Goal: Task Accomplishment & Management: Complete application form

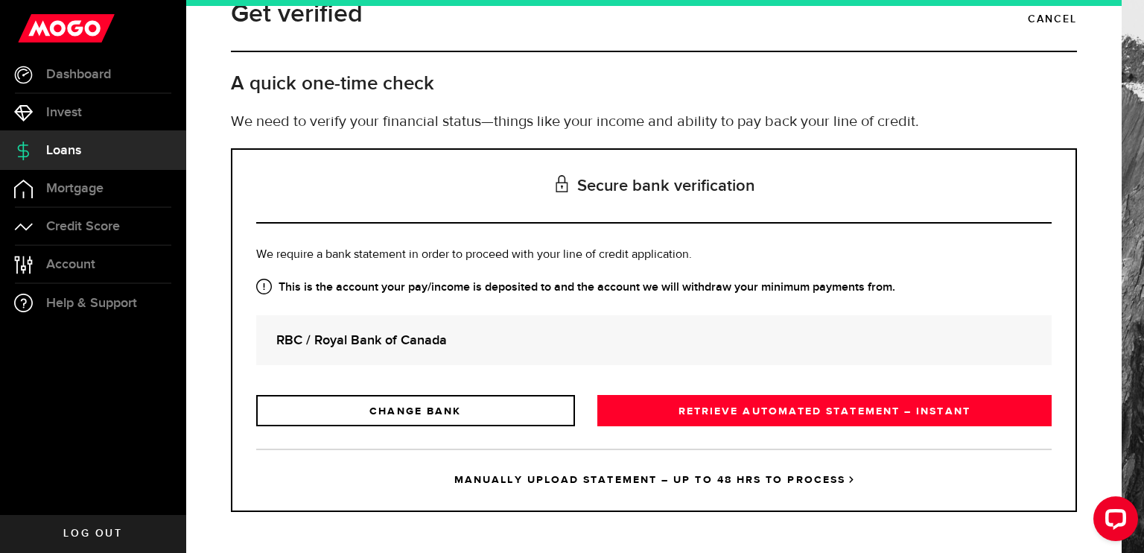
scroll to position [33, 0]
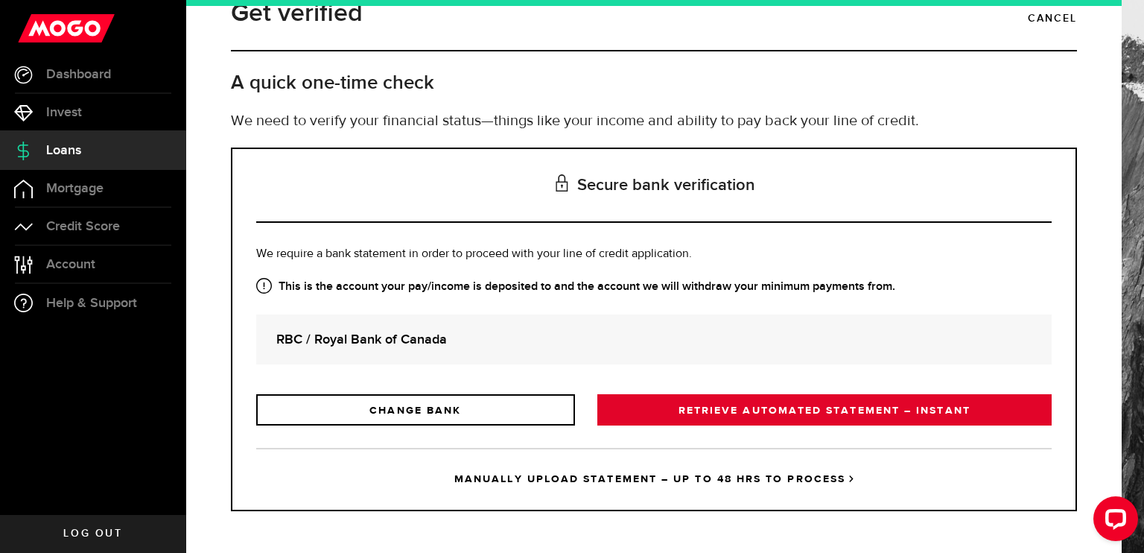
click at [763, 416] on link "RETRIEVE AUTOMATED STATEMENT – INSTANT" at bounding box center [824, 409] width 454 height 31
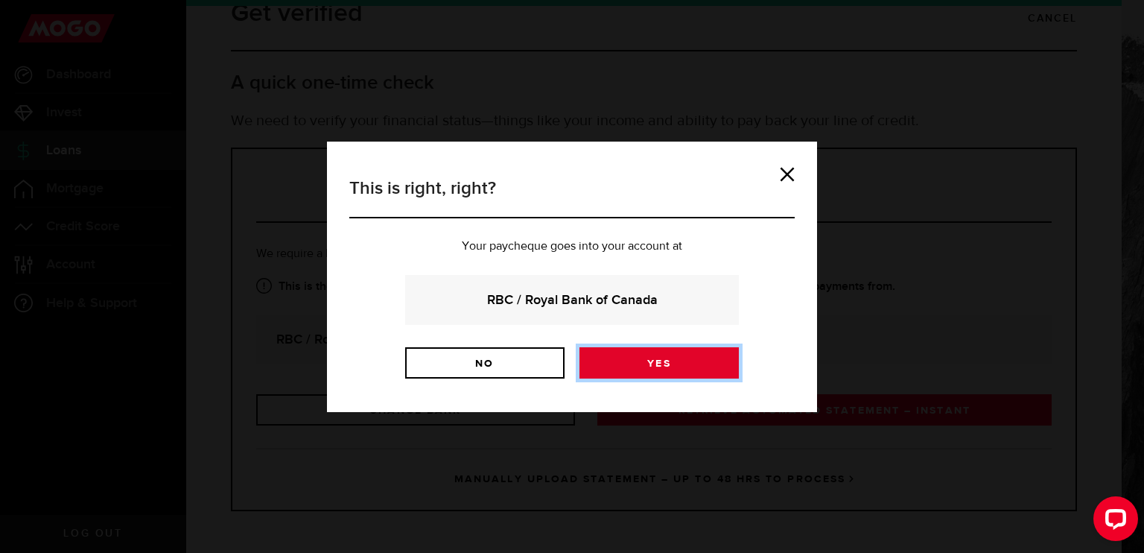
click at [617, 360] on link "Yes" at bounding box center [658, 362] width 159 height 31
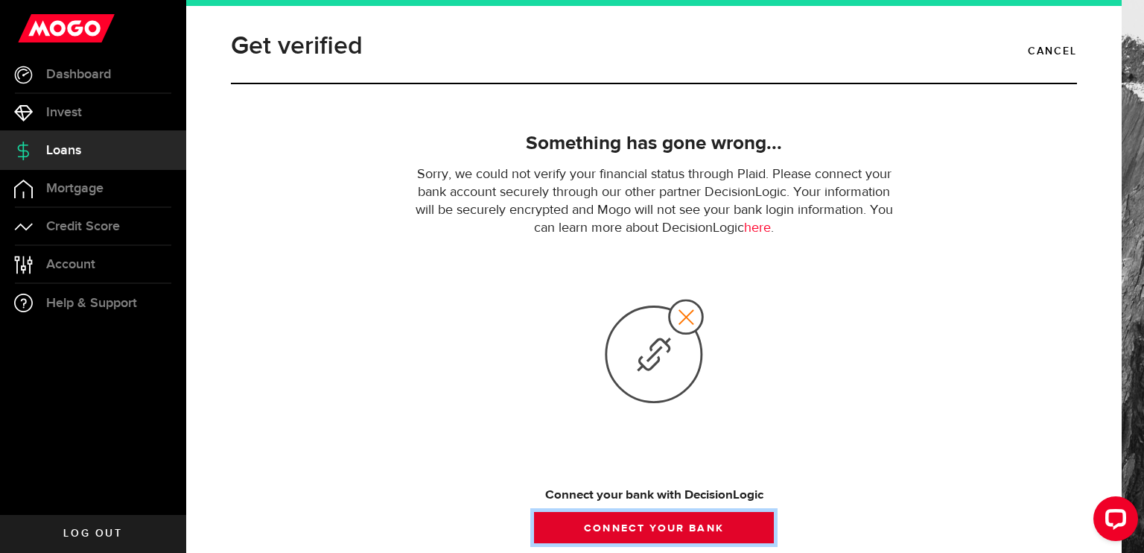
click at [670, 526] on button "Connect your bank" at bounding box center [654, 527] width 240 height 31
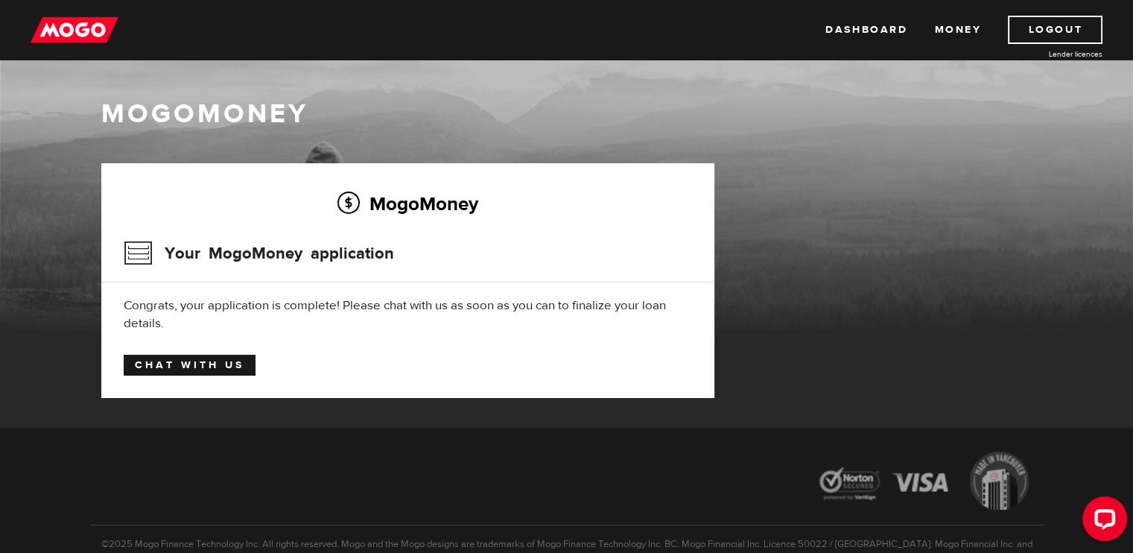
click at [208, 362] on link "Chat with us" at bounding box center [190, 365] width 132 height 21
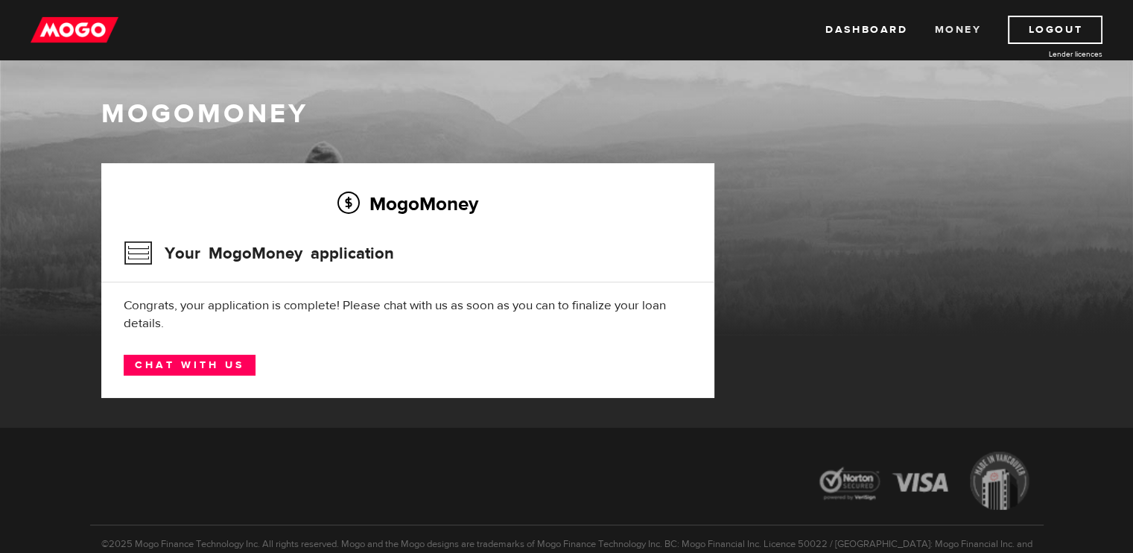
click at [963, 35] on link "Money" at bounding box center [957, 30] width 47 height 28
click at [879, 22] on link "Dashboard" at bounding box center [866, 30] width 82 height 28
click at [155, 365] on link "Chat with us" at bounding box center [190, 365] width 132 height 21
click at [829, 35] on link "Dashboard" at bounding box center [866, 30] width 82 height 28
